Goal: Register for event/course

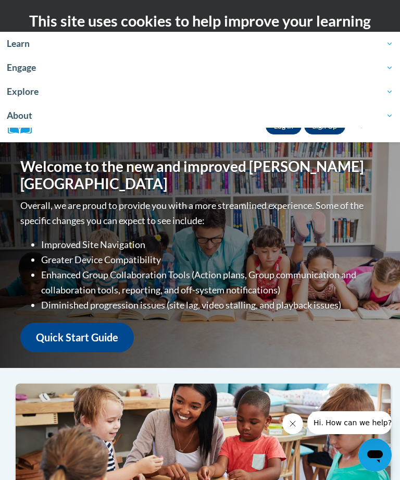
click at [39, 94] on span "Explore" at bounding box center [200, 91] width 387 height 13
click at [31, 41] on span "Learn" at bounding box center [200, 44] width 387 height 13
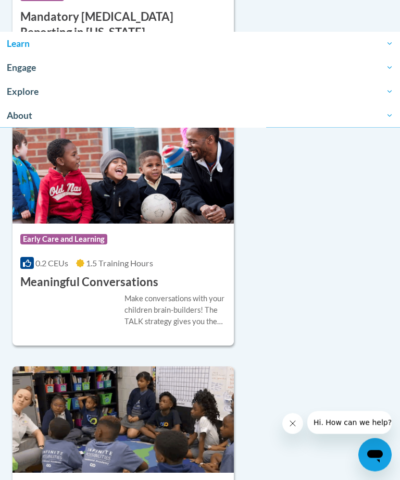
scroll to position [4189, 0]
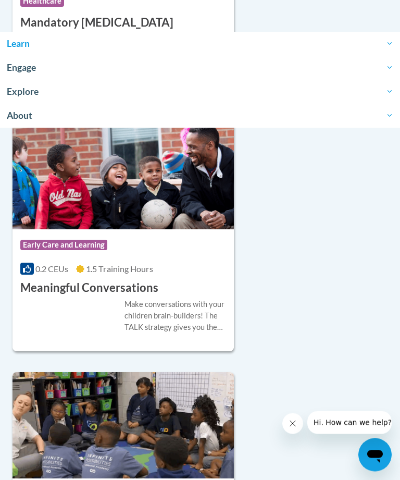
click at [81, 293] on h3 "Meaningful Conversations" at bounding box center [89, 288] width 138 height 16
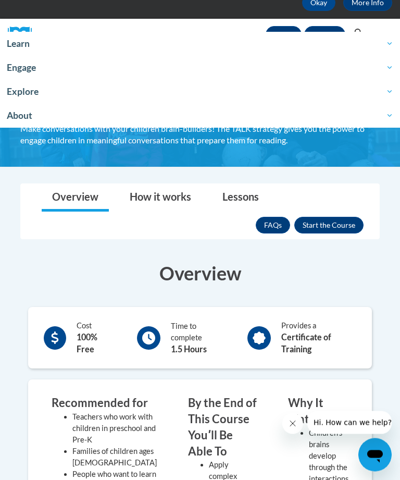
scroll to position [91, 0]
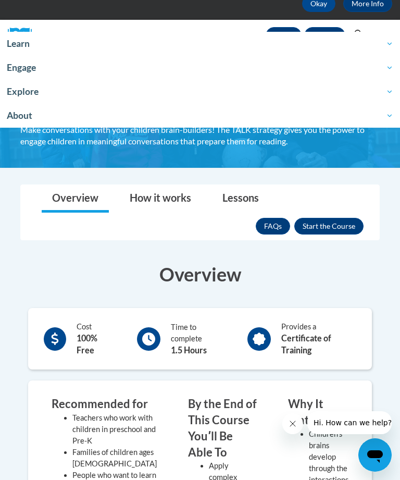
click at [332, 228] on button "Enroll" at bounding box center [328, 226] width 69 height 17
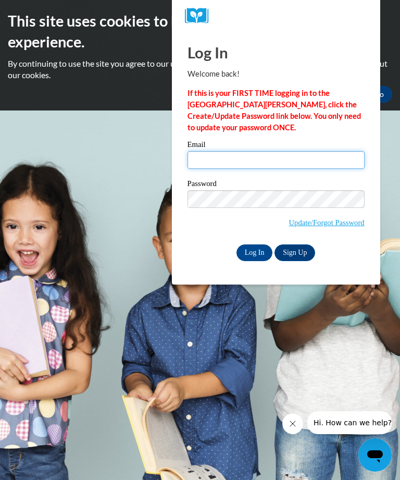
click at [221, 159] on input "Email" at bounding box center [276, 160] width 177 height 18
type input "aatkins070@gmail.com"
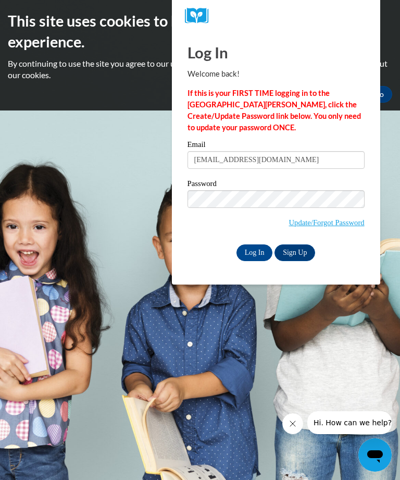
click at [338, 220] on link "Update/Forgot Password" at bounding box center [327, 222] width 76 height 8
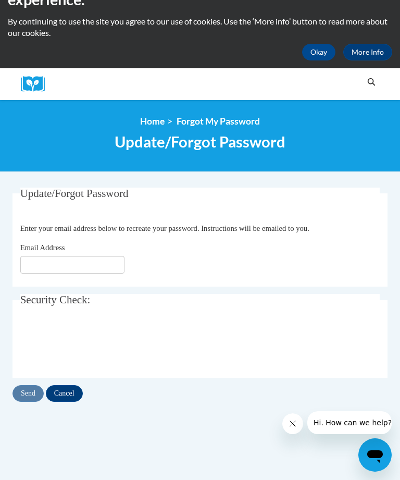
scroll to position [44, 0]
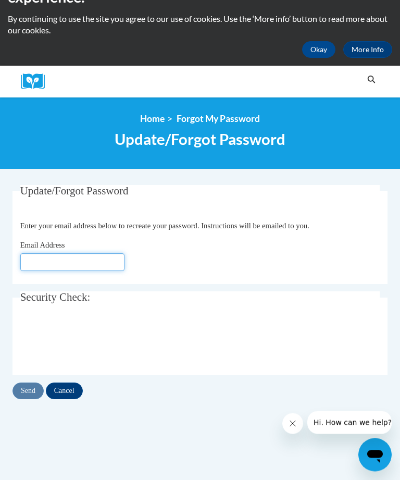
click at [46, 258] on input "Email Address" at bounding box center [72, 263] width 104 height 18
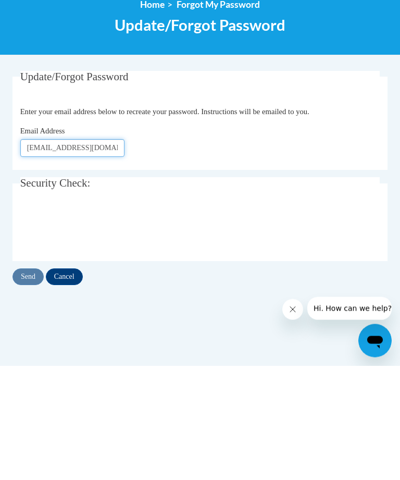
type input "[EMAIL_ADDRESS][DOMAIN_NAME]"
click at [30, 383] on div "Send Cancel" at bounding box center [200, 391] width 375 height 17
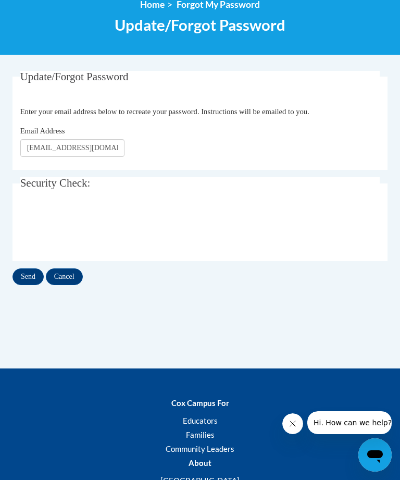
click at [28, 279] on input "Send" at bounding box center [28, 276] width 31 height 17
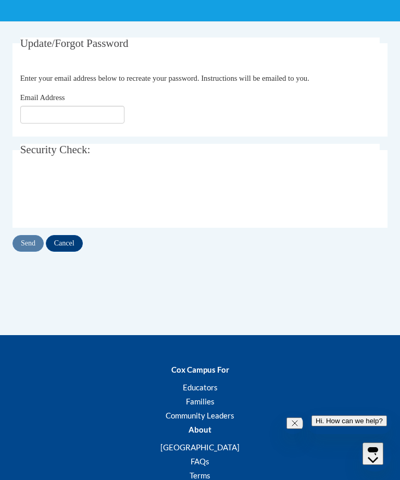
scroll to position [192, 0]
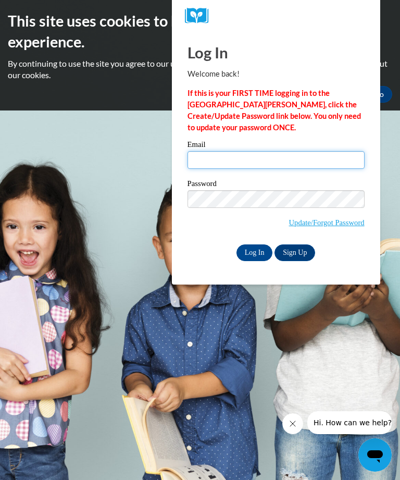
click at [221, 158] on input "Email" at bounding box center [276, 160] width 177 height 18
